Goal: Find specific page/section: Find specific page/section

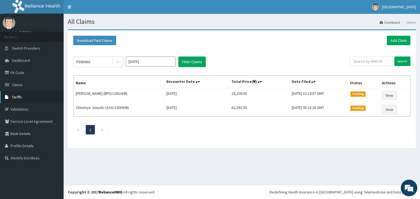
click at [17, 96] on span "Tariffs" at bounding box center [17, 96] width 10 height 5
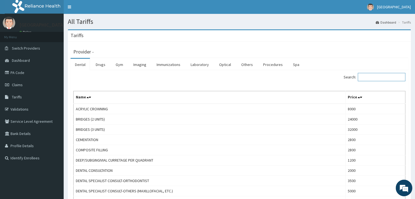
click at [368, 75] on input "Search:" at bounding box center [382, 77] width 48 height 8
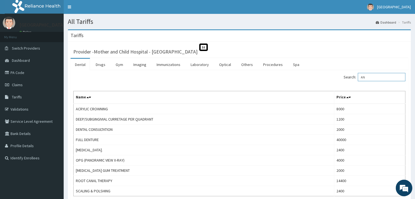
type input "A"
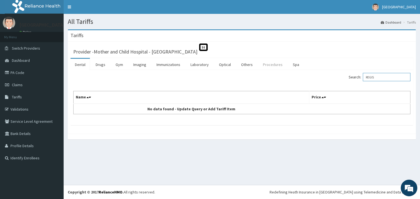
type input "REGIS"
click at [272, 65] on link "Procedures" at bounding box center [273, 65] width 28 height 12
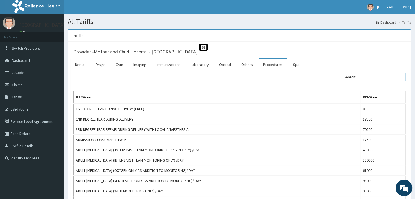
click at [379, 78] on input "Search:" at bounding box center [382, 77] width 48 height 8
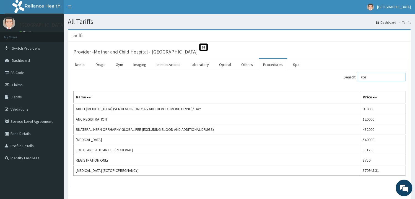
type input "REG"
